Goal: Check status: Check status

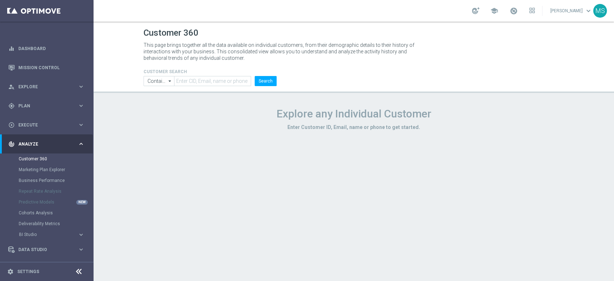
click at [217, 74] on form "CUSTOMER SEARCH Contains Contains arrow_drop_down Show Selected 0 of NaN Contai…" at bounding box center [210, 77] width 133 height 17
click at [213, 82] on input "text" at bounding box center [212, 81] width 77 height 10
paste input "2418486"
click at [187, 84] on input "2418486" at bounding box center [212, 81] width 77 height 10
paste input "2418486"
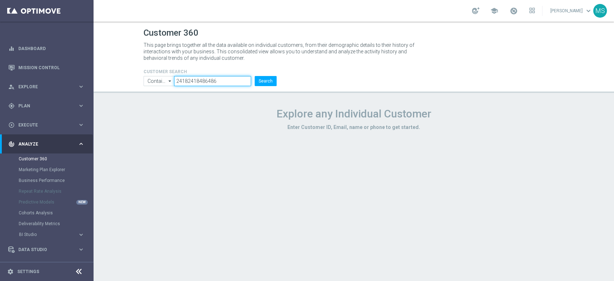
type input "24182418486486"
click at [161, 84] on input "Contains" at bounding box center [159, 81] width 31 height 10
click at [162, 81] on input at bounding box center [159, 81] width 31 height 10
click at [506, 171] on div "Customer 360 This page brings together all the data available on individual cus…" at bounding box center [354, 151] width 520 height 259
type input "Contains"
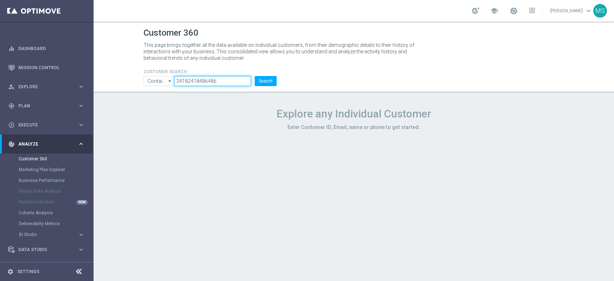
click at [234, 84] on input "24182418486486" at bounding box center [212, 81] width 77 height 10
paste input "text"
type input "2418486"
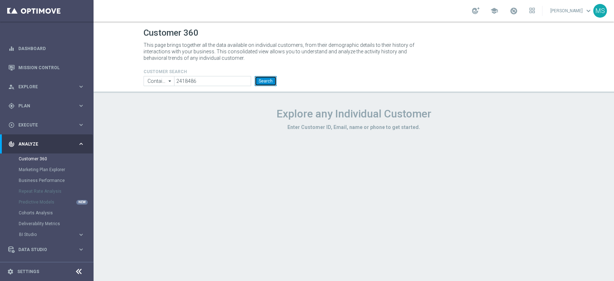
click at [259, 81] on button "Search" at bounding box center [266, 81] width 22 height 10
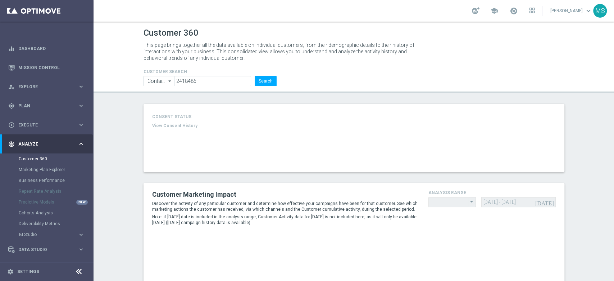
type input "Last 30 days"
type input "Deposit Amount"
type input "Last 30 days"
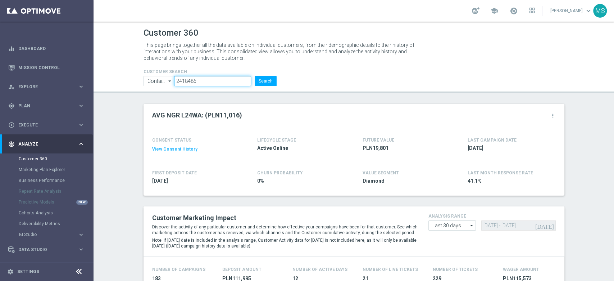
click at [191, 81] on input "2418486" at bounding box center [212, 81] width 77 height 10
paste input "1018205"
type input "1018205"
click at [262, 76] on button "Search" at bounding box center [266, 81] width 22 height 10
